Goal: Find specific page/section: Find specific page/section

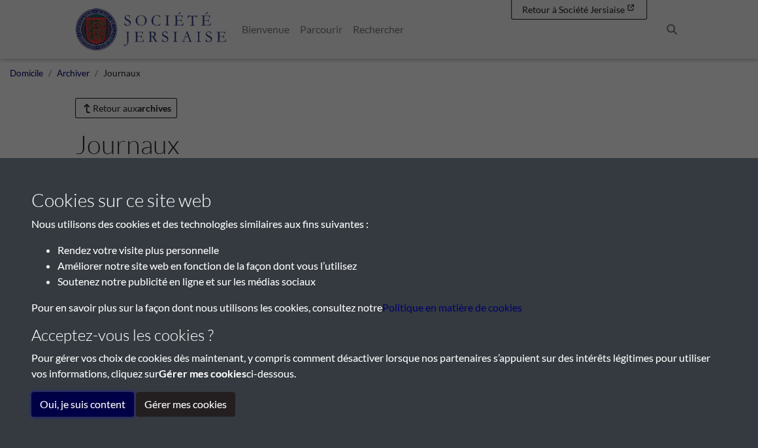
click at [116, 406] on button "Oui, je suis content" at bounding box center [82, 404] width 103 height 25
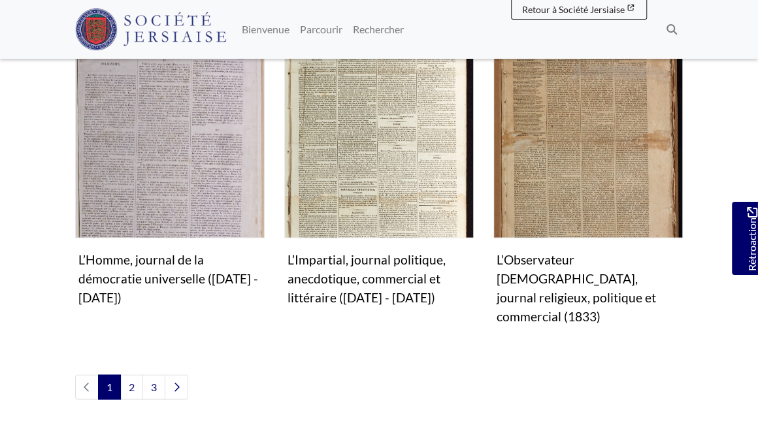
scroll to position [1372, 0]
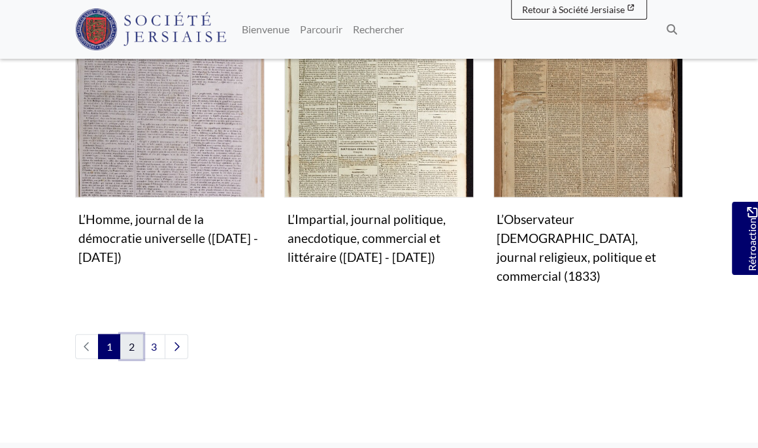
click at [127, 335] on link "2" at bounding box center [131, 347] width 23 height 25
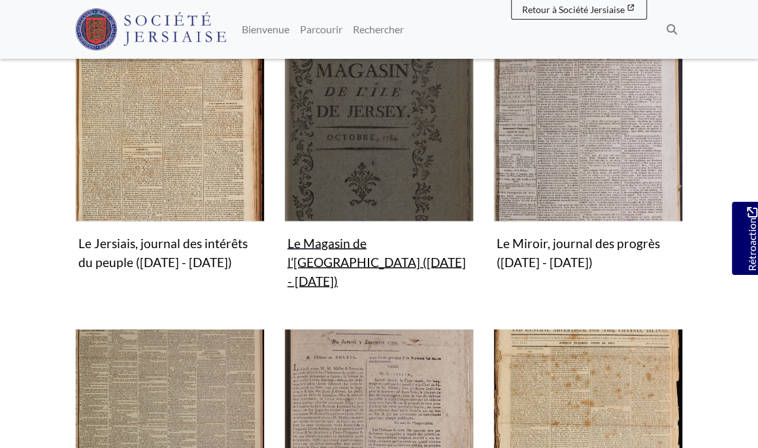
scroll to position [1110, 0]
